Goal: Task Accomplishment & Management: Use online tool/utility

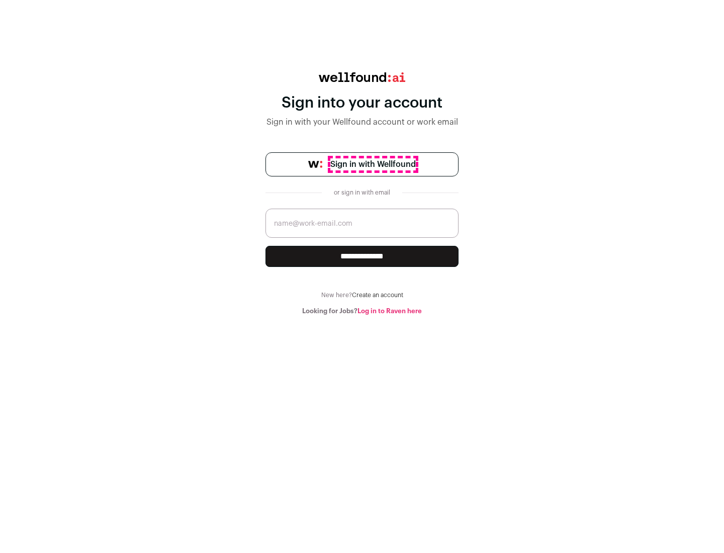
click at [373, 164] on span "Sign in with Wellfound" at bounding box center [372, 164] width 85 height 12
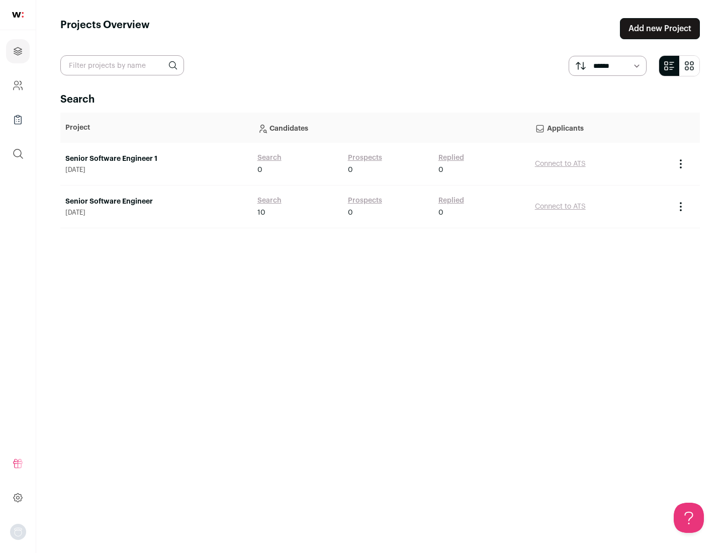
click at [156, 202] on link "Senior Software Engineer" at bounding box center [156, 202] width 182 height 10
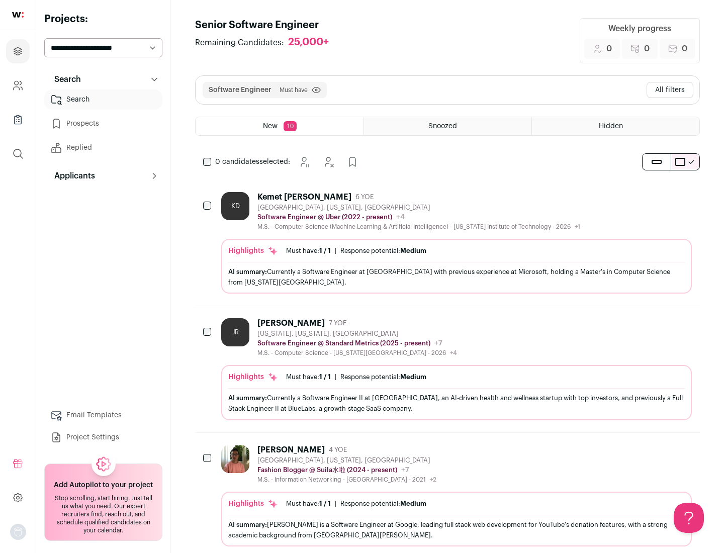
click at [447, 243] on div "Highlights Must have: 1 / 1 How many must haves have been fulfilled? | Response…" at bounding box center [456, 266] width 471 height 55
